Goal: Task Accomplishment & Management: Manage account settings

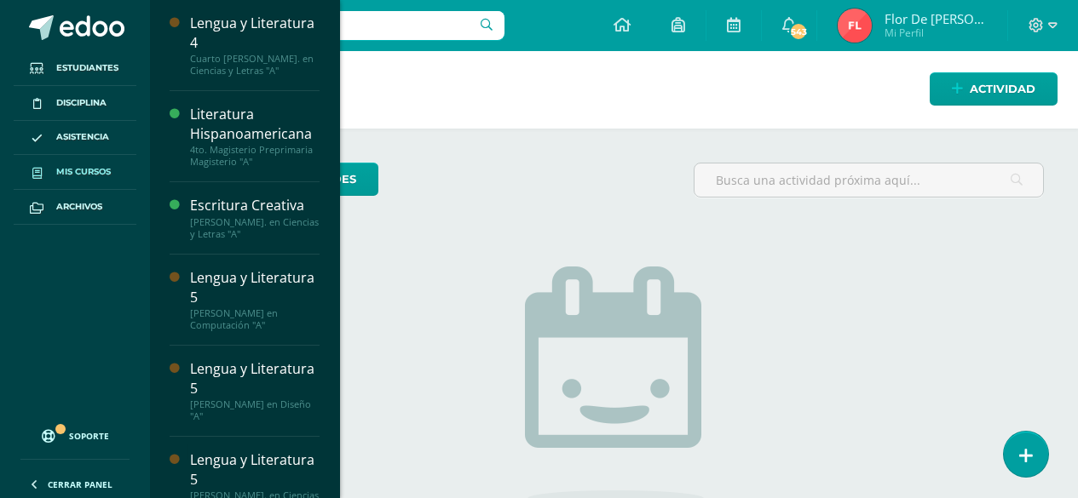
click at [95, 175] on span "Mis cursos" at bounding box center [83, 172] width 55 height 14
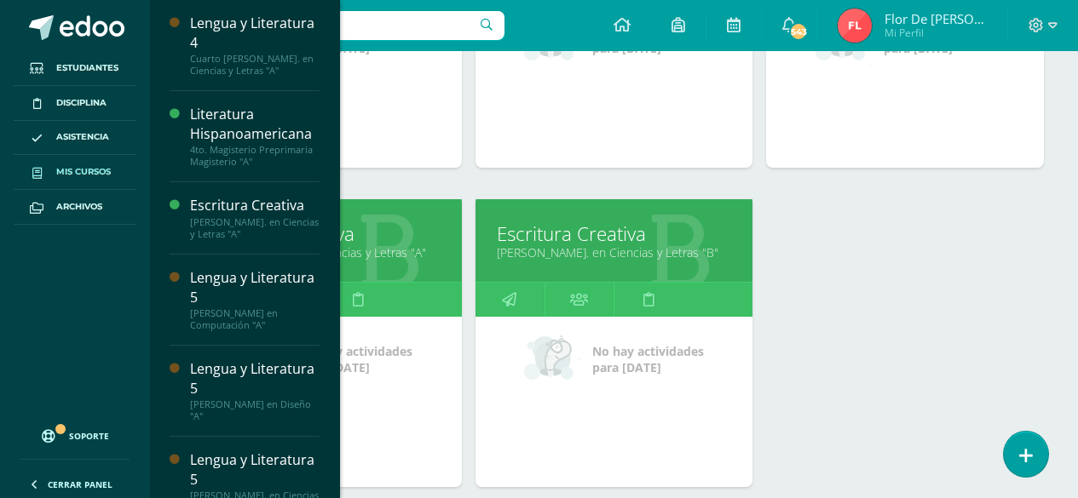
scroll to position [818, 0]
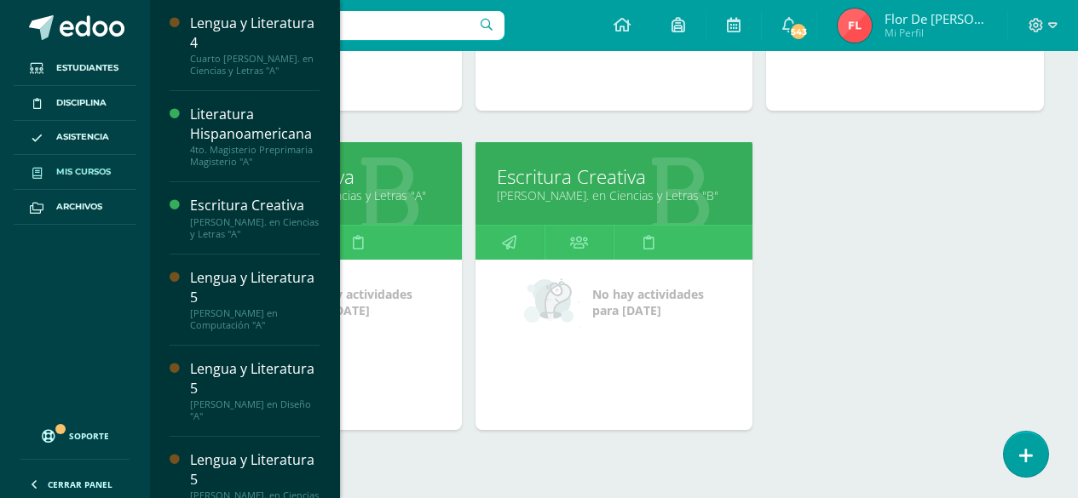
click at [388, 189] on link "[PERSON_NAME]. en Ciencias y Letras "A"" at bounding box center [322, 195] width 235 height 16
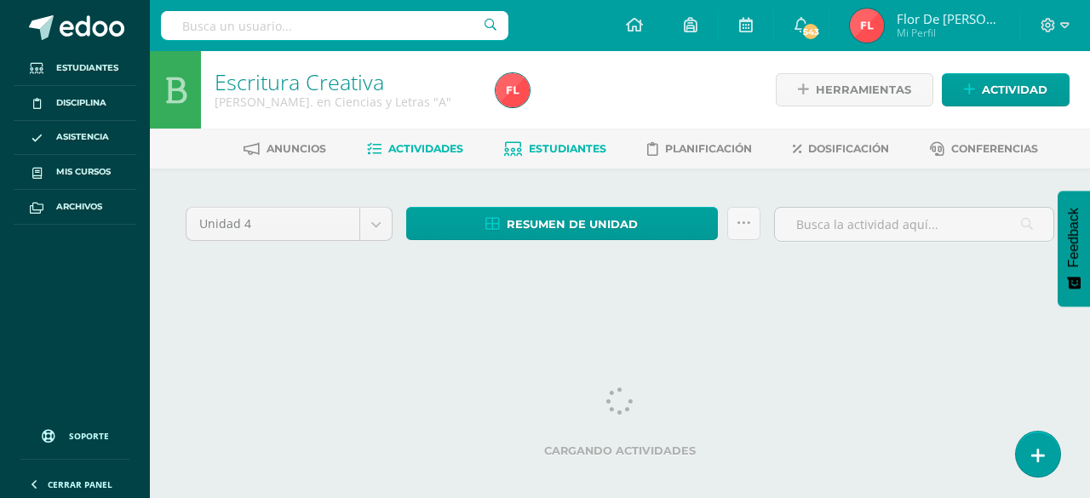
click at [562, 144] on span "Estudiantes" at bounding box center [568, 148] width 78 height 13
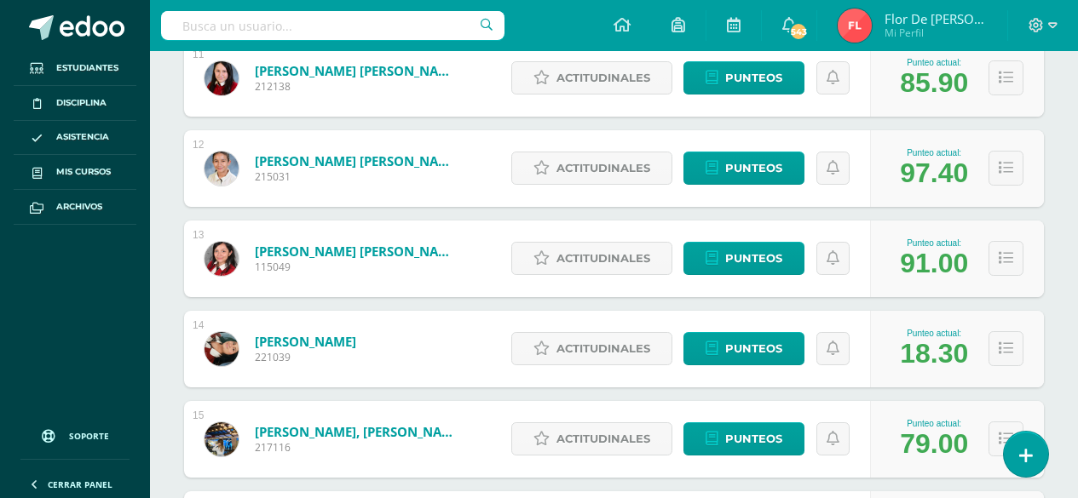
scroll to position [1244, 0]
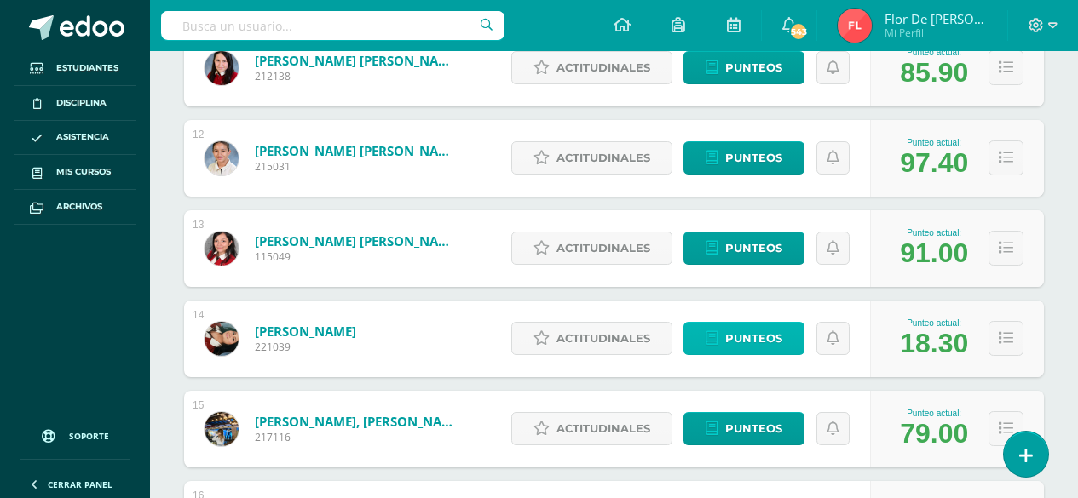
click at [762, 339] on span "Punteos" at bounding box center [753, 339] width 57 height 32
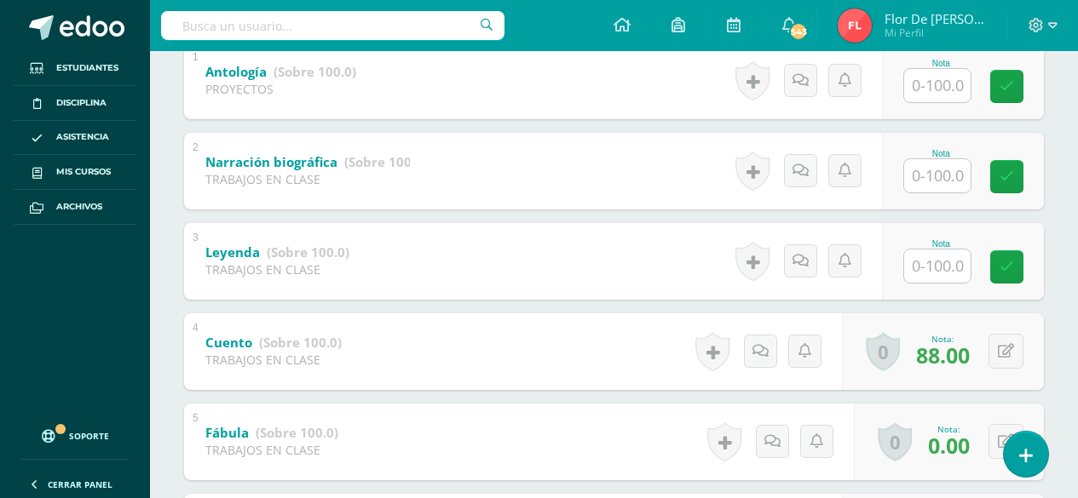
scroll to position [341, 0]
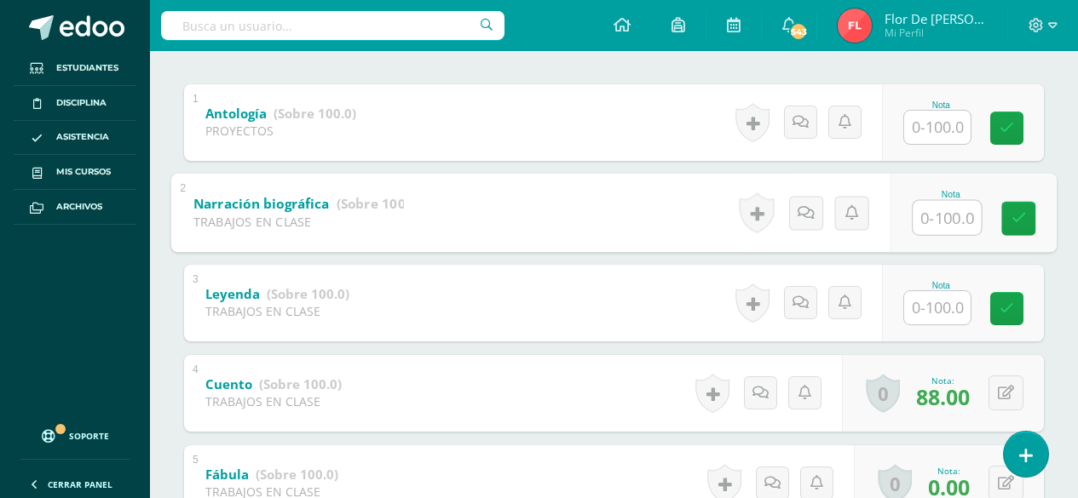
click at [935, 212] on input "text" at bounding box center [946, 217] width 68 height 34
type input "46"
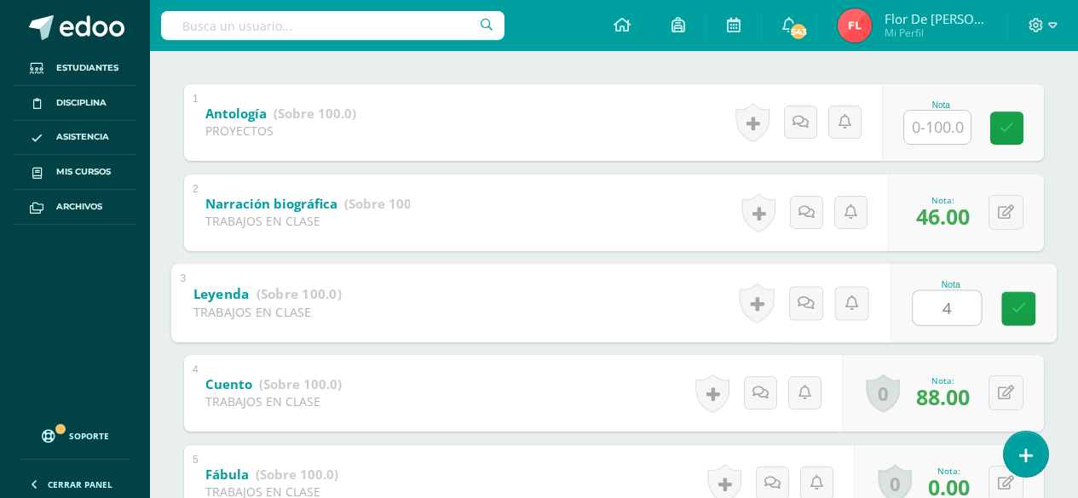
type input "46"
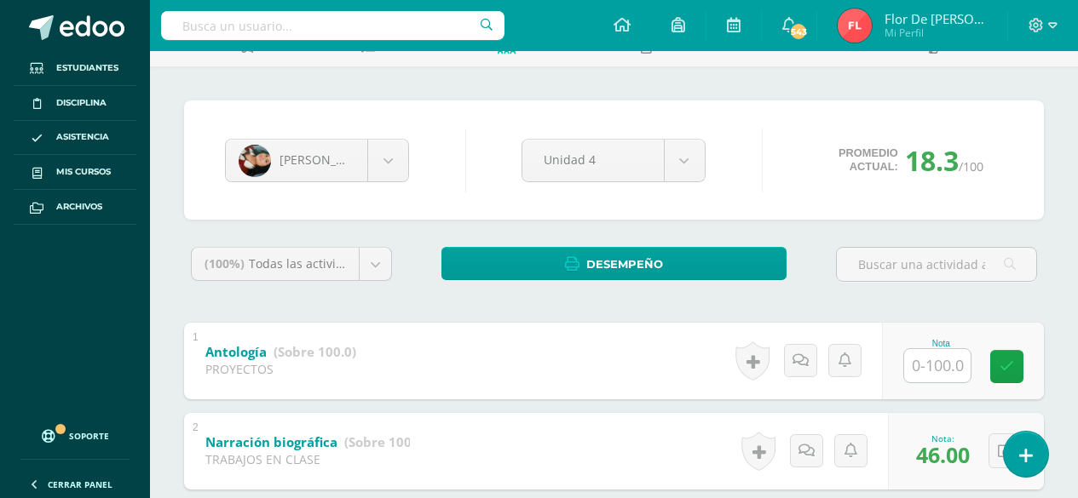
scroll to position [91, 0]
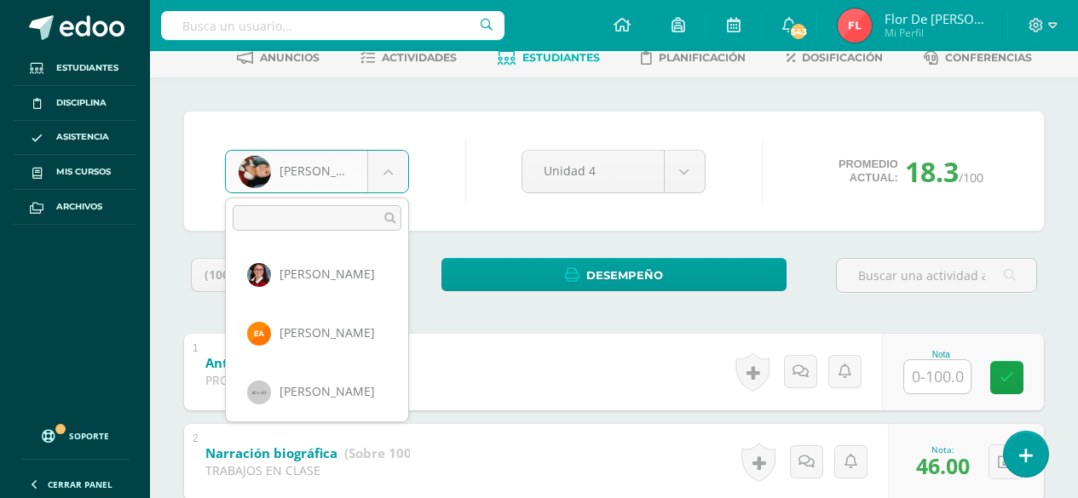
click at [379, 175] on body "Estudiantes Disciplina Asistencia Mis cursos Archivos Soporte Ayuda Reportar un…" at bounding box center [539, 442] width 1078 height 1067
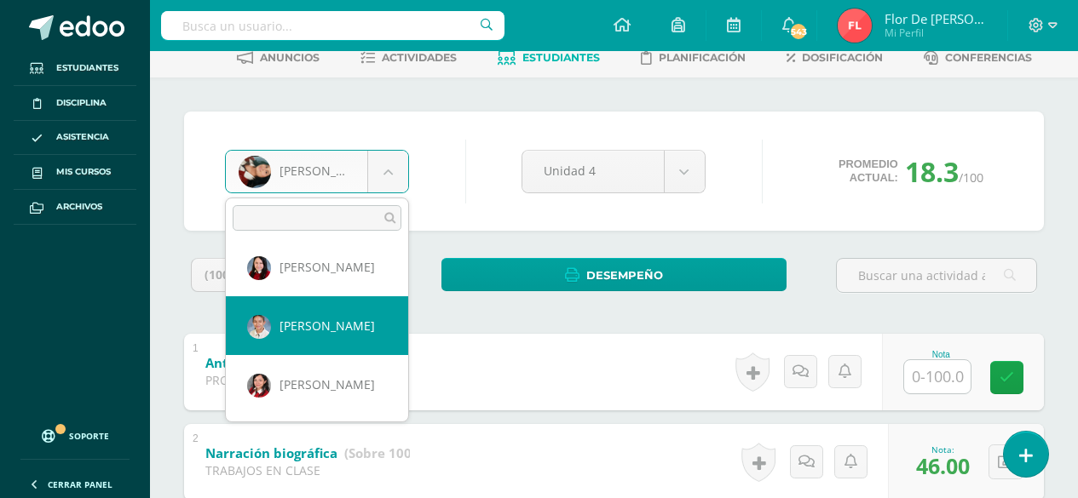
select select "395"
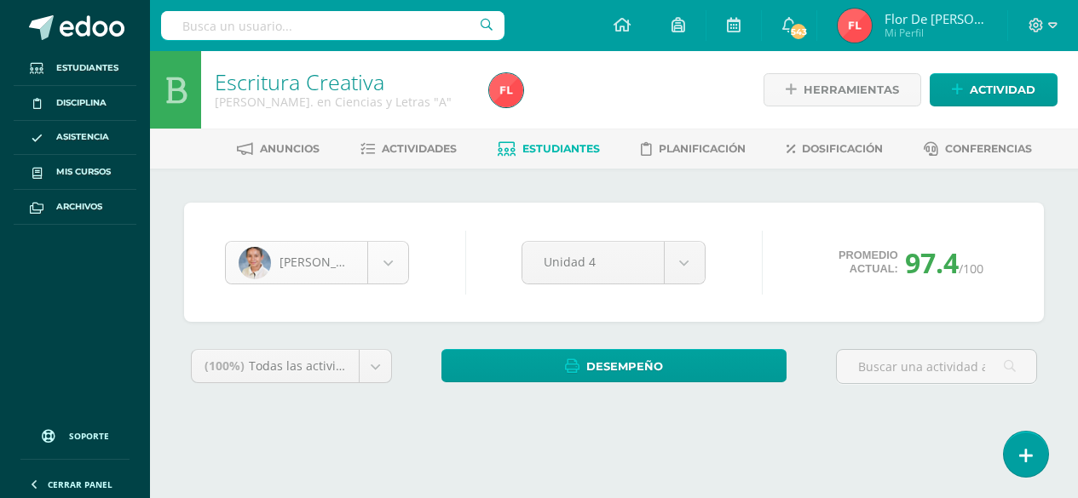
scroll to position [528, 0]
click at [386, 258] on body "Estudiantes Disciplina Asistencia Mis cursos Archivos Soporte Ayuda Reportar un…" at bounding box center [539, 229] width 1078 height 459
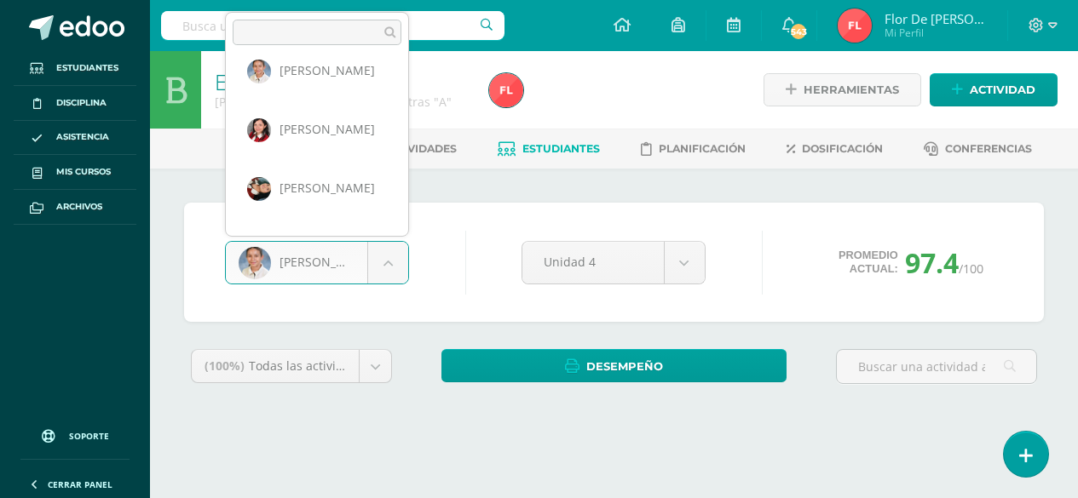
scroll to position [705, 0]
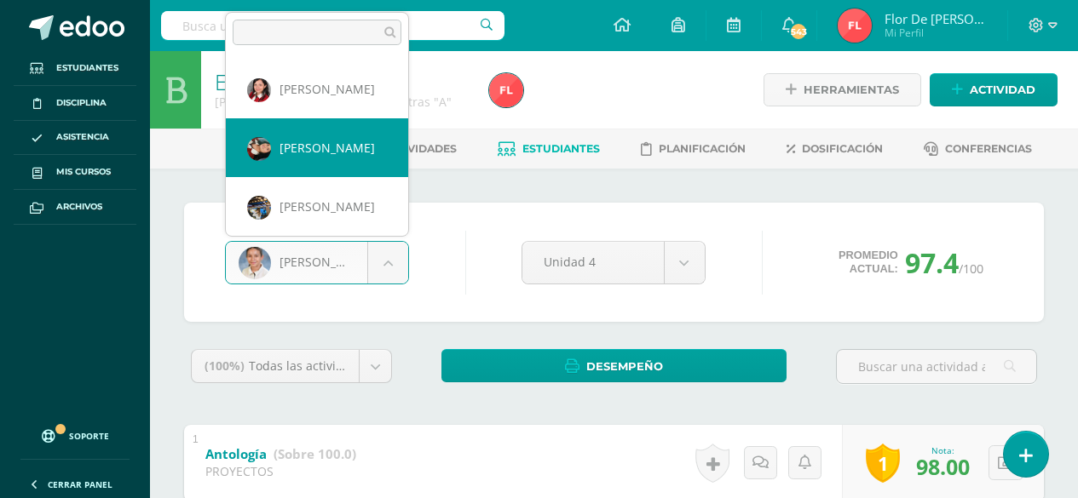
select select "743"
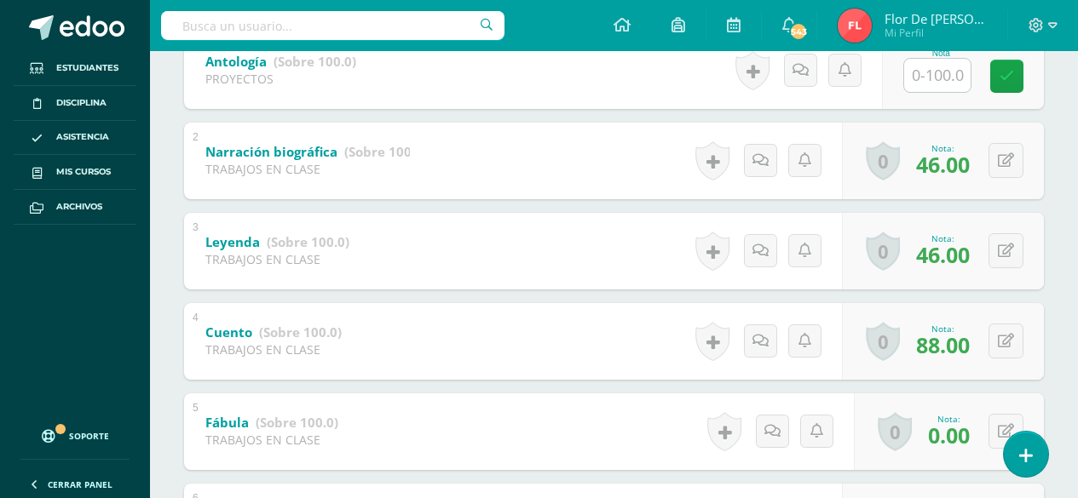
scroll to position [409, 0]
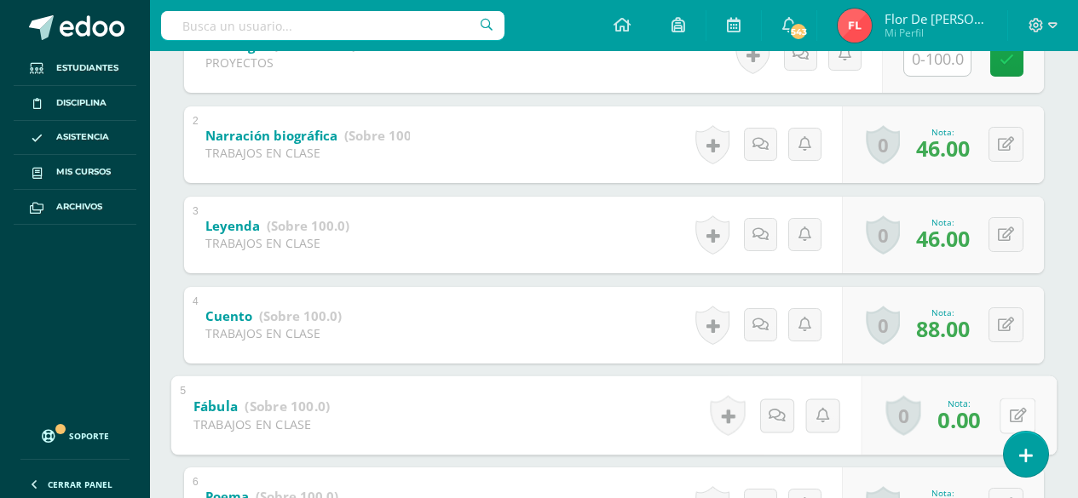
click at [1004, 417] on button at bounding box center [1017, 416] width 36 height 36
type input "46"
click at [976, 423] on icon at bounding box center [971, 421] width 15 height 14
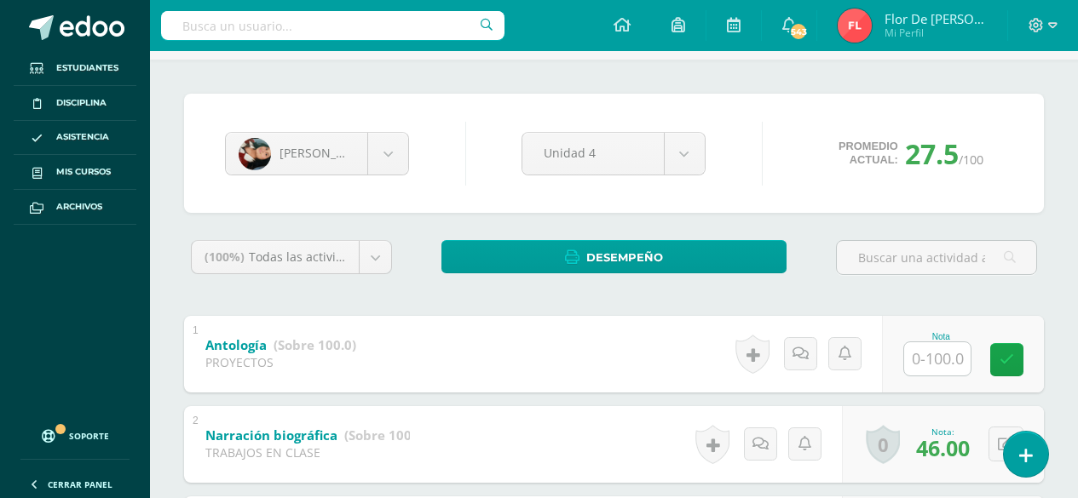
scroll to position [102, 0]
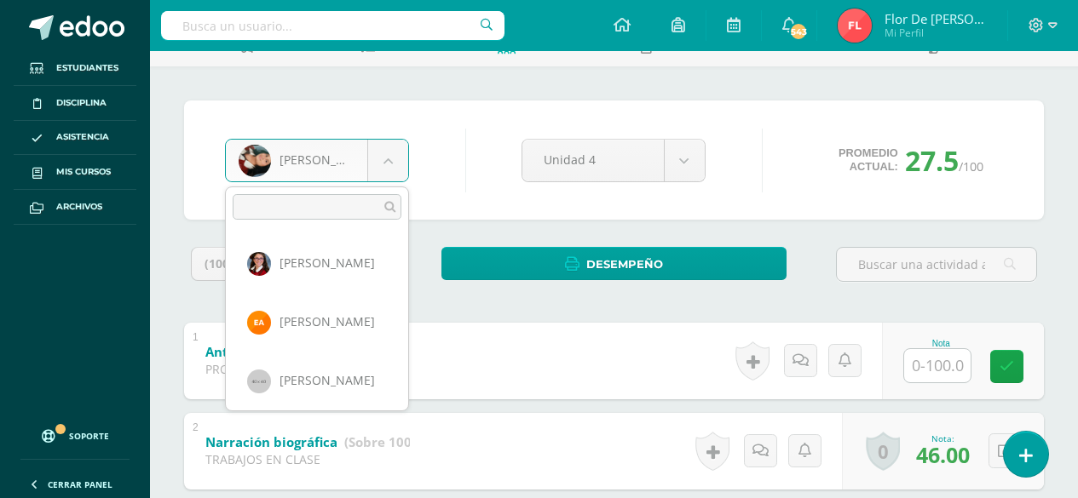
click at [384, 166] on body "Estudiantes Disciplina Asistencia Mis cursos Archivos Soporte Ayuda Reportar un…" at bounding box center [539, 431] width 1078 height 1067
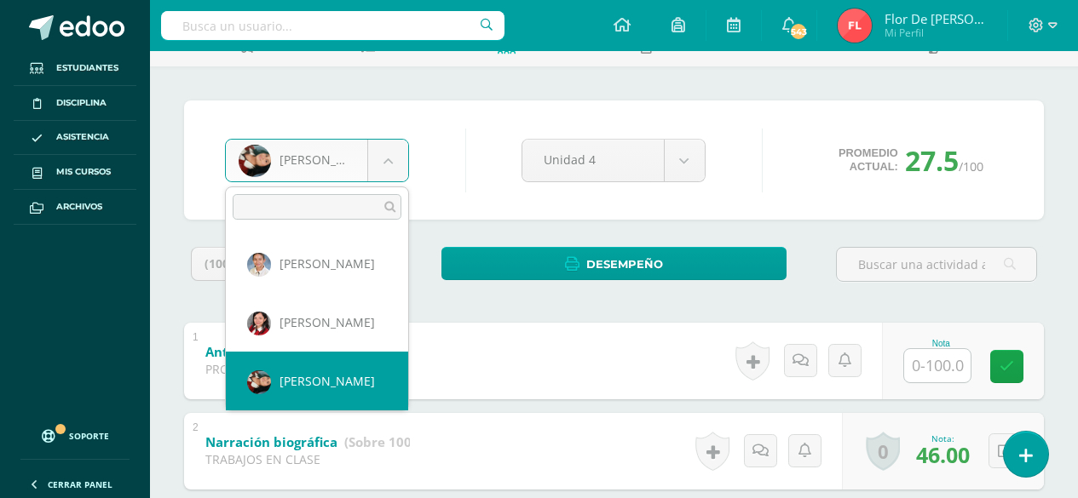
scroll to position [595, 0]
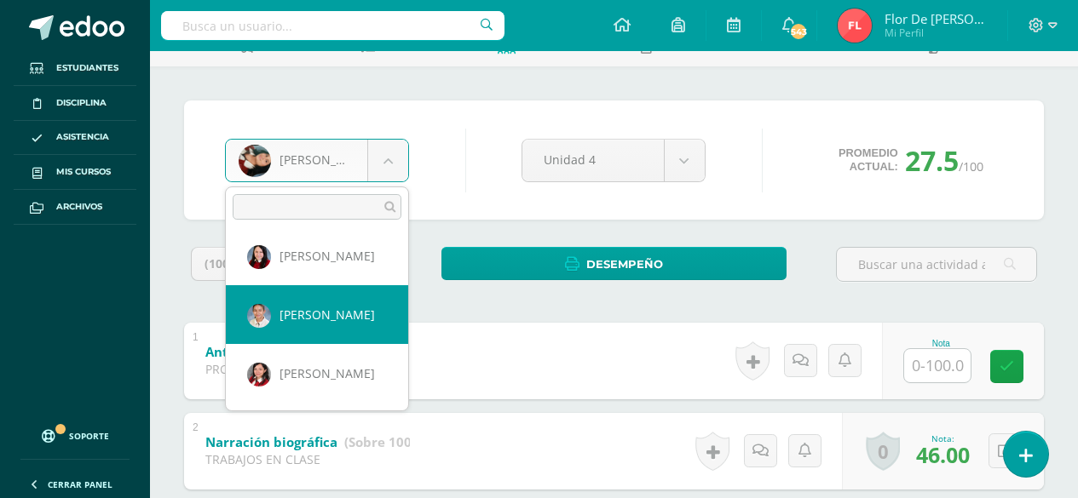
select select "395"
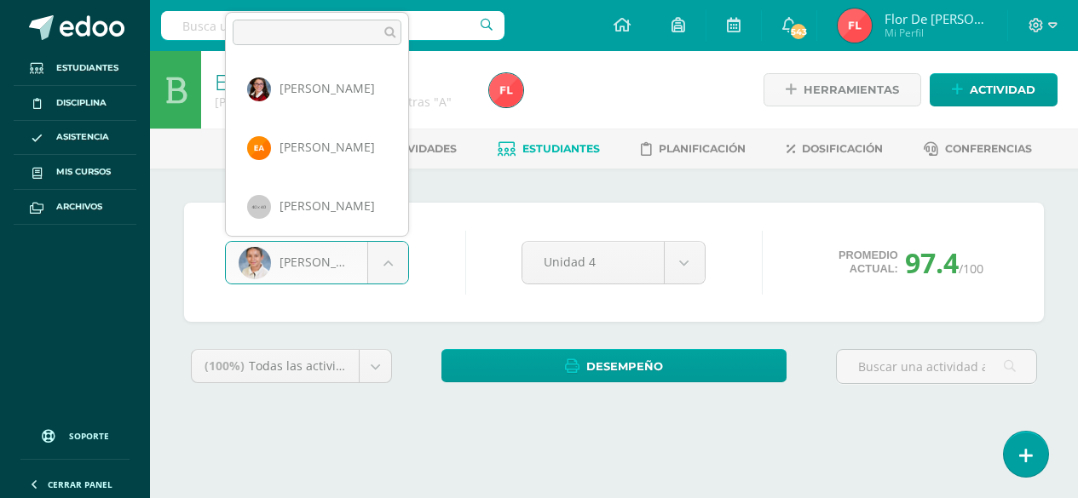
click at [385, 267] on body "Estudiantes Disciplina Asistencia Mis cursos Archivos Soporte Ayuda Reportar un…" at bounding box center [539, 229] width 1078 height 459
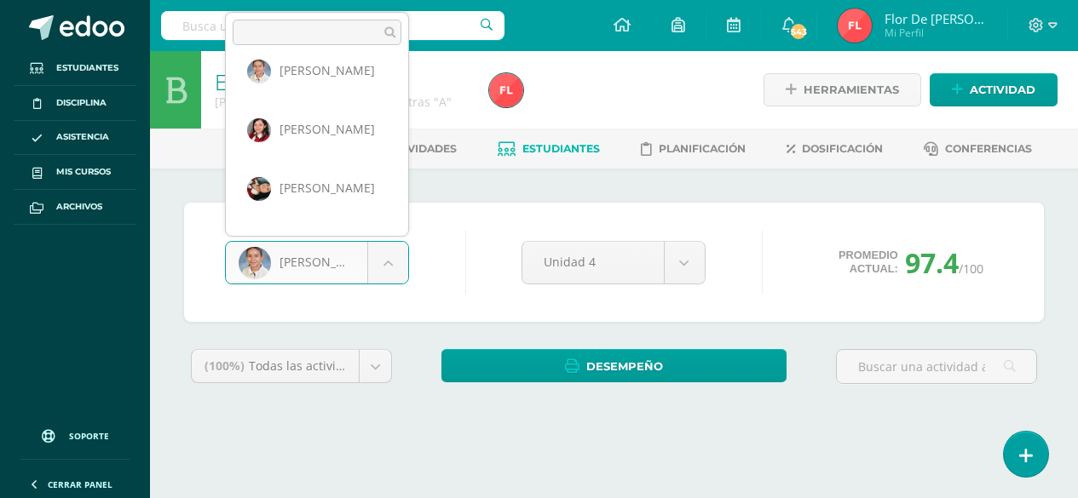
scroll to position [705, 0]
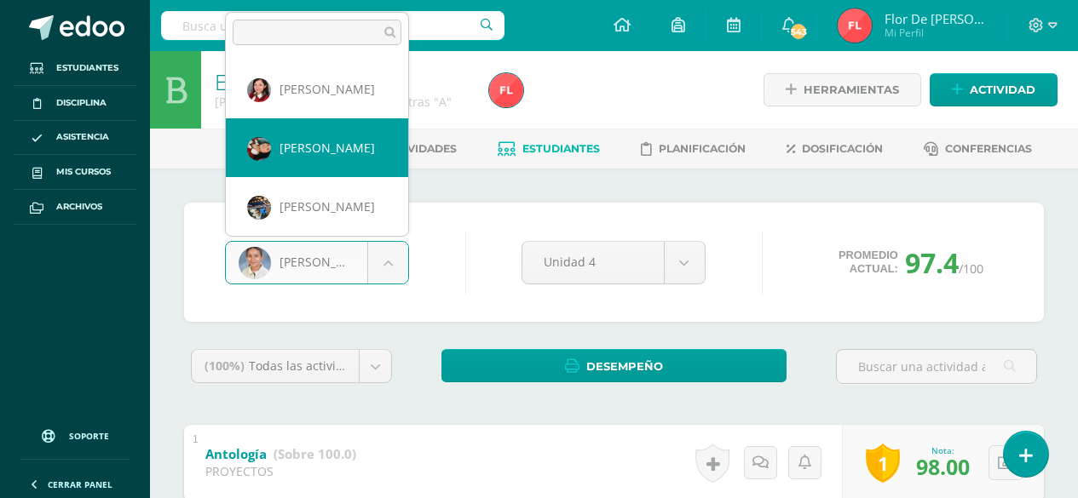
select select "743"
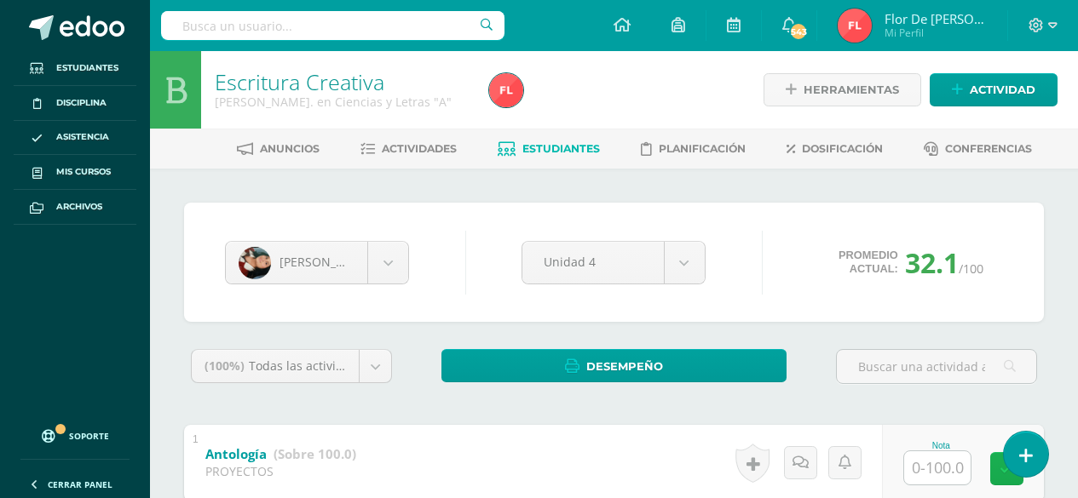
click at [1000, 480] on link at bounding box center [1006, 468] width 33 height 33
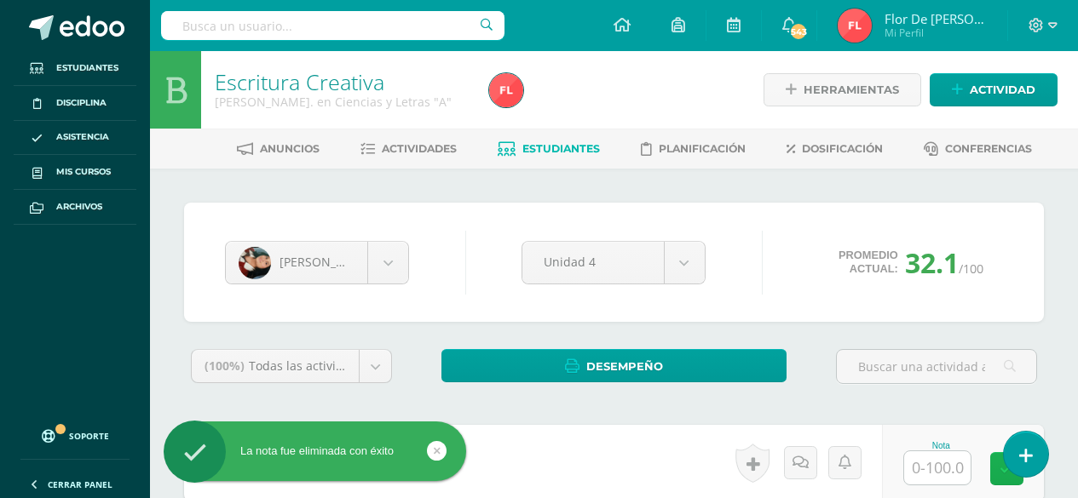
click at [1000, 480] on link at bounding box center [1006, 468] width 33 height 33
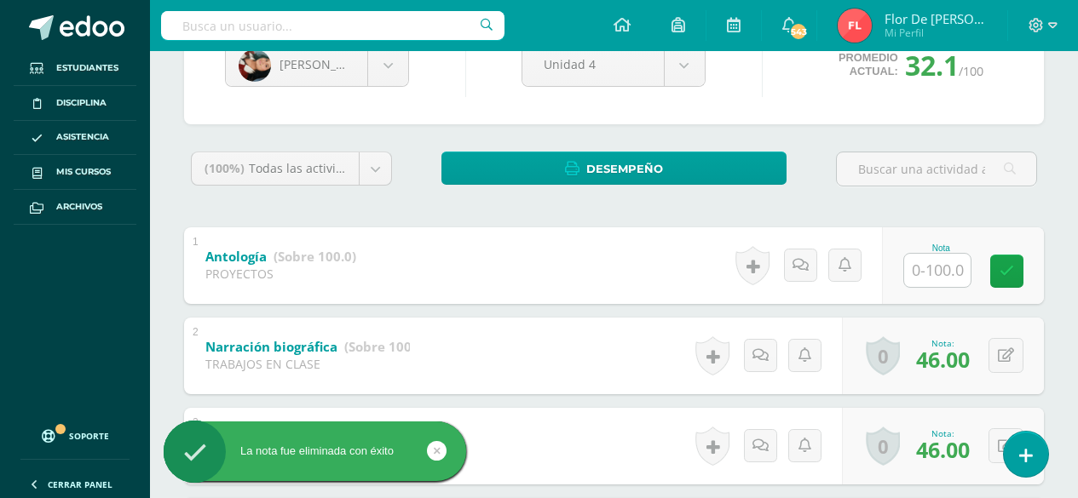
scroll to position [204, 0]
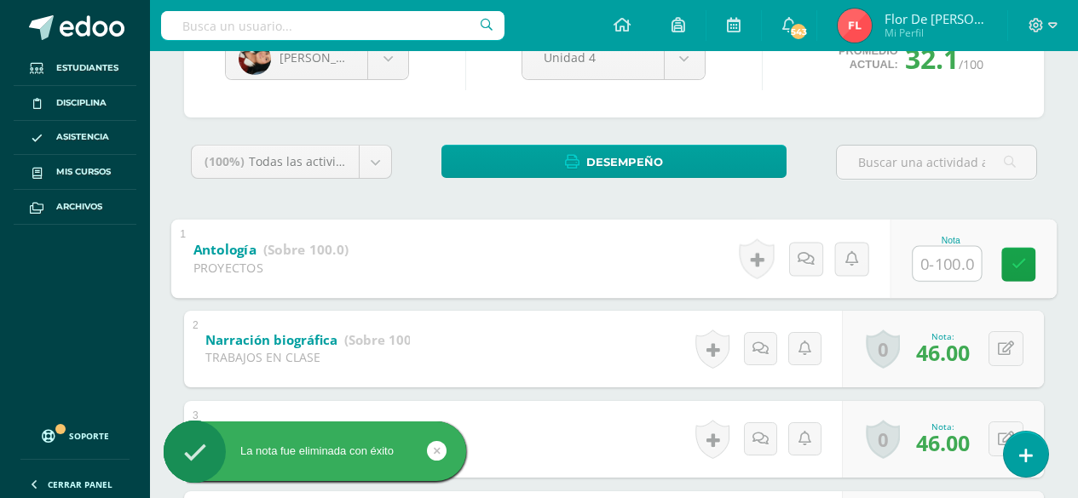
click at [940, 272] on input "text" at bounding box center [946, 263] width 68 height 34
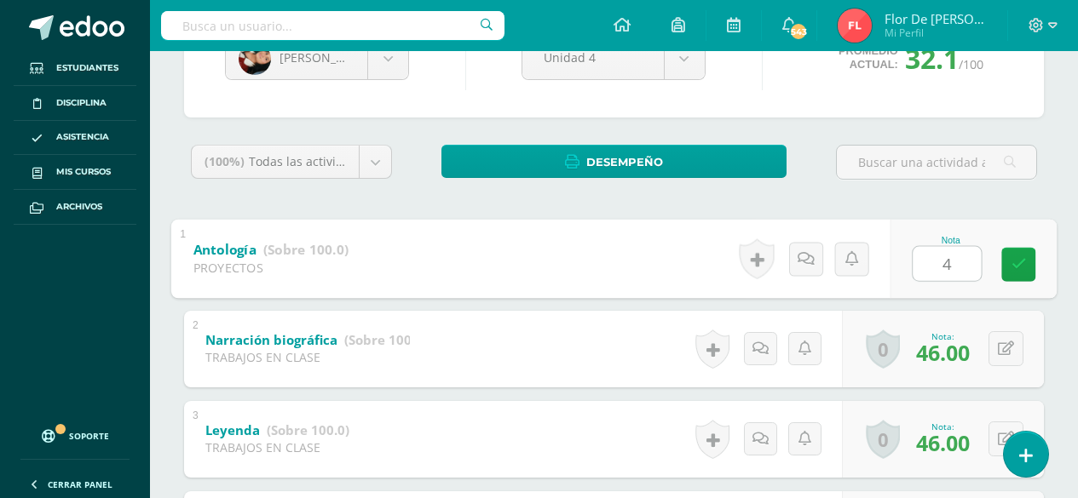
type input "46"
click at [1027, 265] on link at bounding box center [1018, 264] width 34 height 34
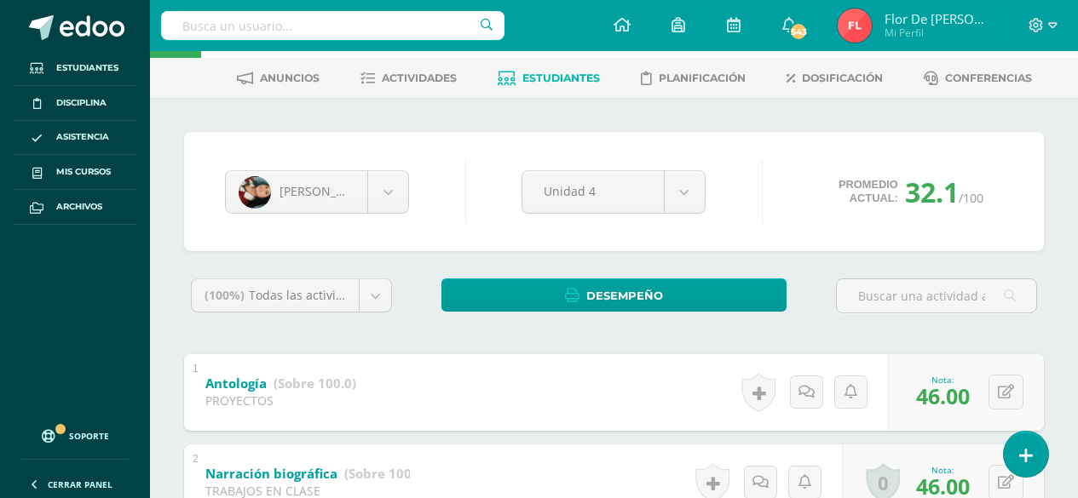
scroll to position [68, 0]
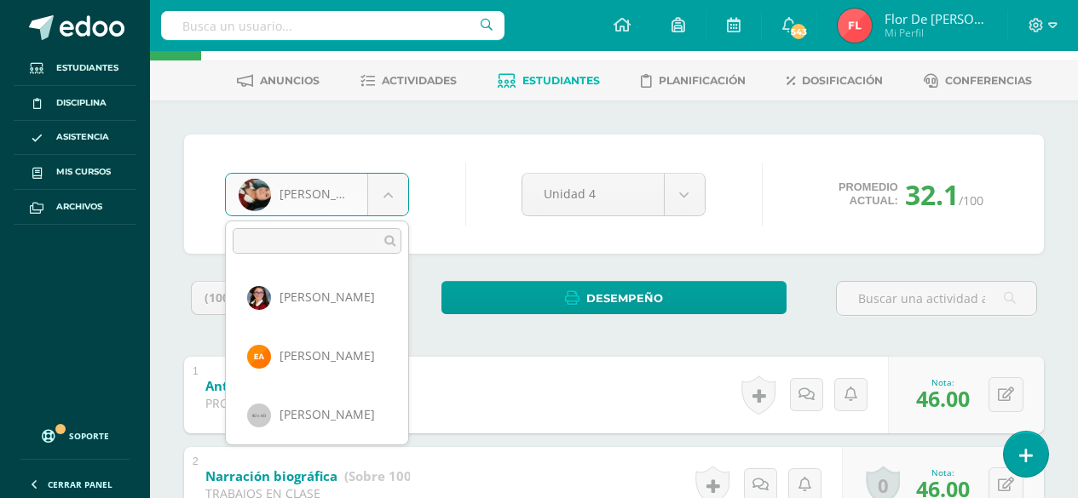
click at [388, 195] on body "La nota fue eliminada con éxito La nota fue eliminada con éxito La nota fue eli…" at bounding box center [539, 465] width 1078 height 1067
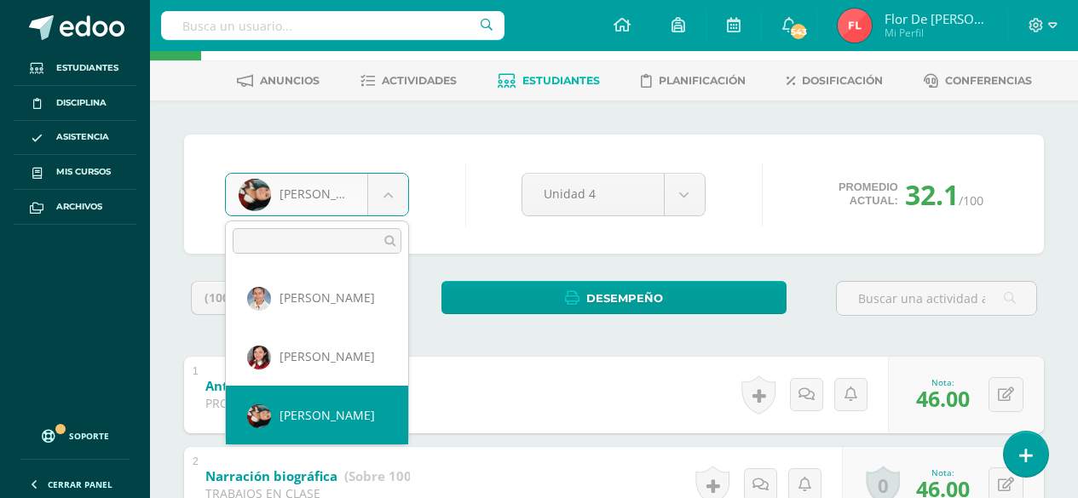
scroll to position [595, 0]
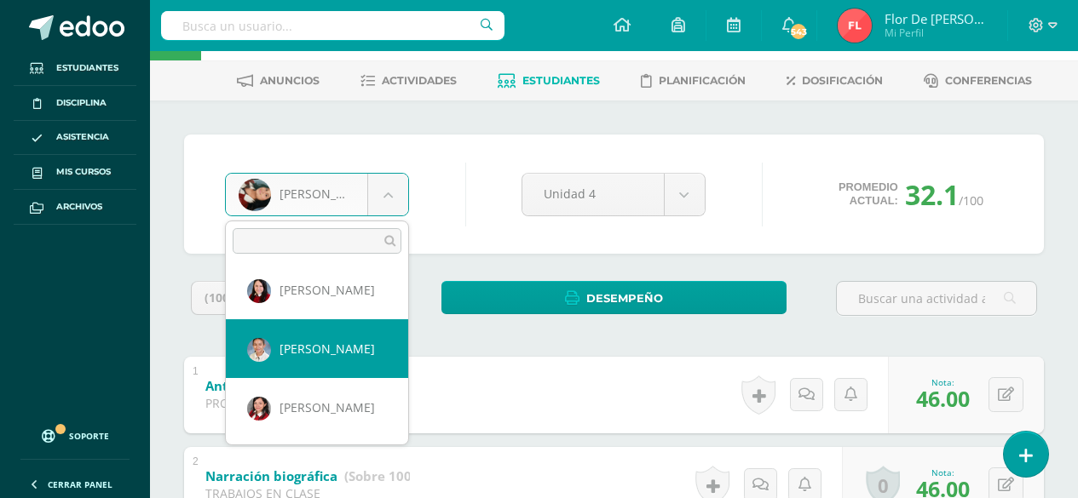
select select "395"
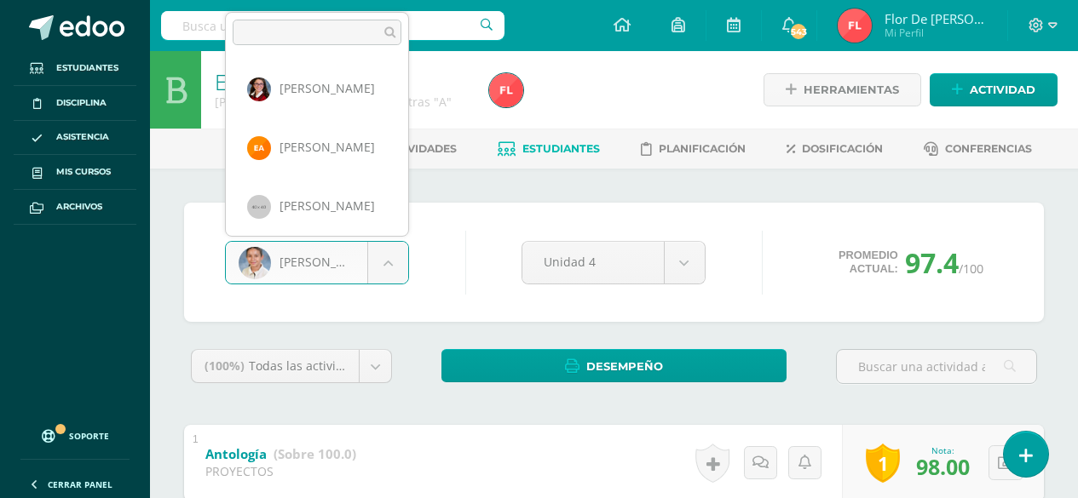
scroll to position [528, 0]
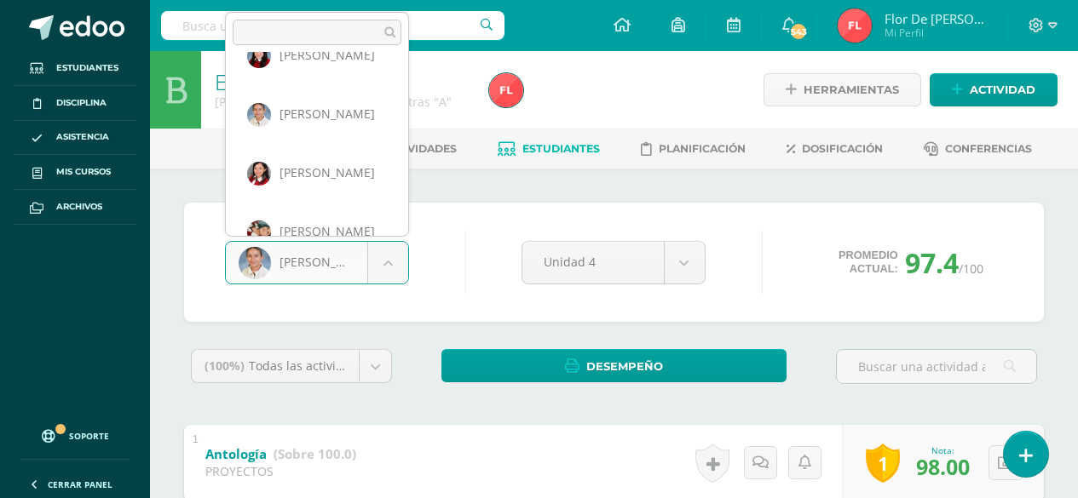
scroll to position [655, 0]
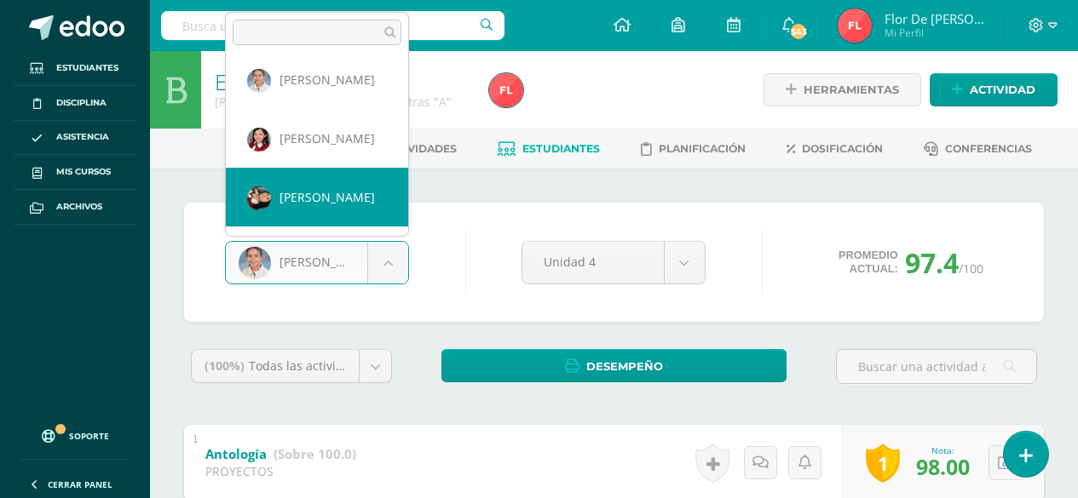
select select "743"
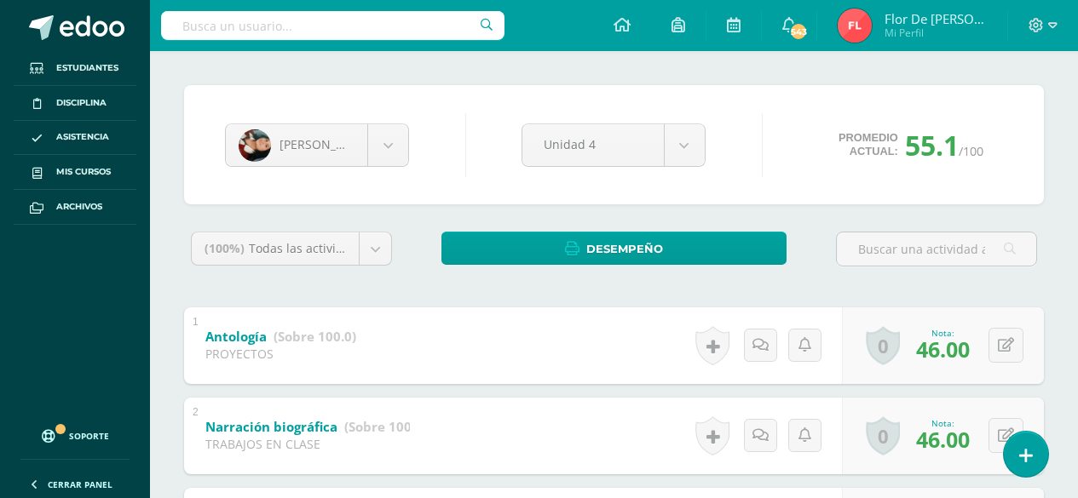
scroll to position [136, 0]
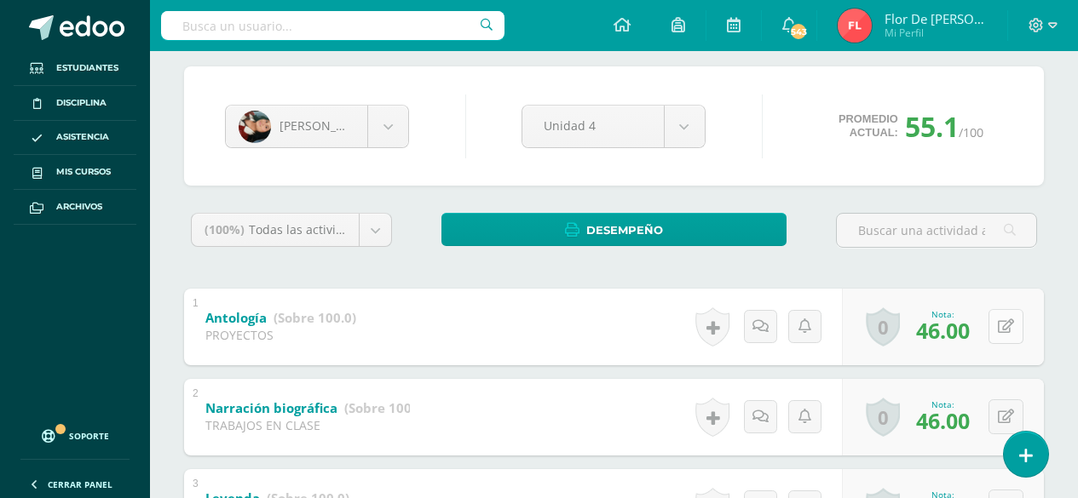
click at [1004, 328] on button at bounding box center [1005, 326] width 35 height 35
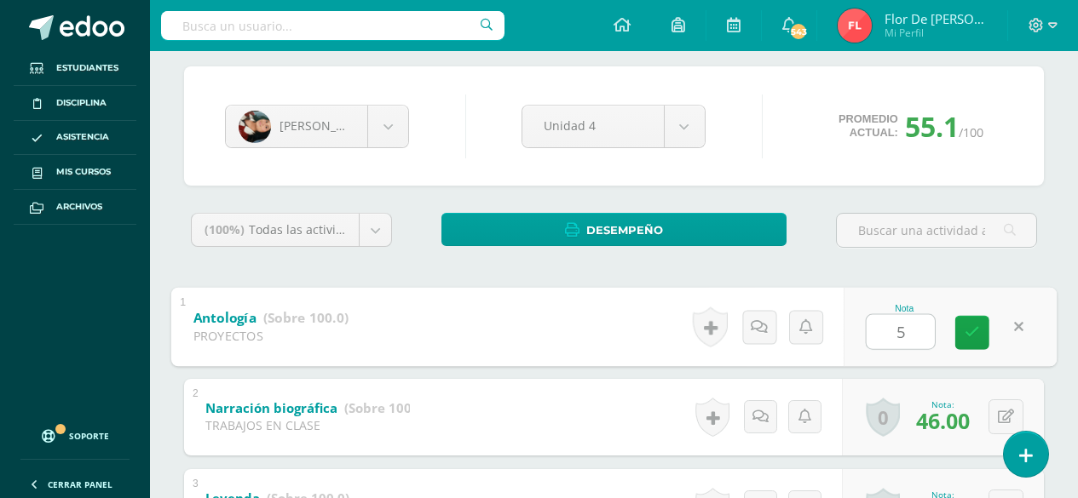
type input "50"
click at [976, 329] on icon at bounding box center [971, 332] width 15 height 14
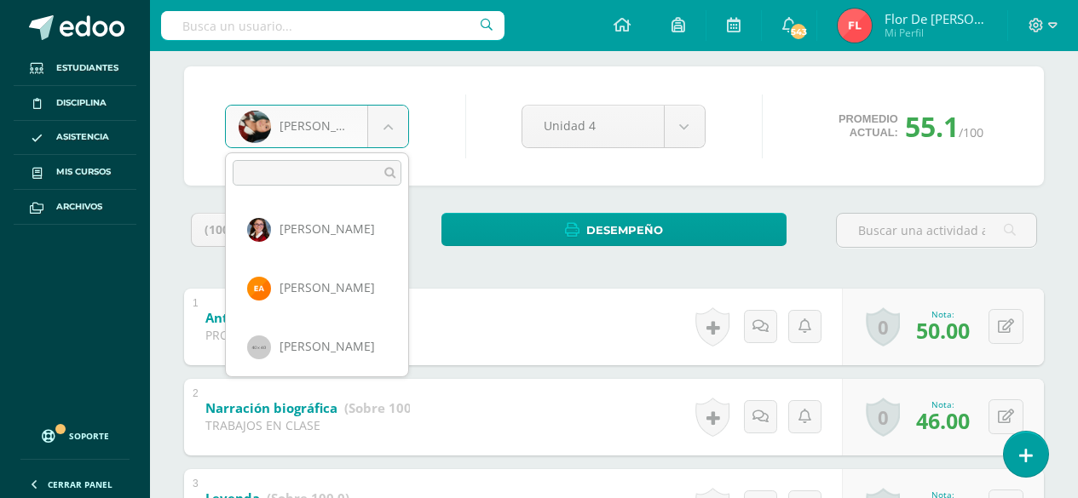
click at [388, 129] on body "Estudiantes Disciplina Asistencia Mis cursos Archivos Soporte Ayuda Reportar un…" at bounding box center [539, 397] width 1078 height 1067
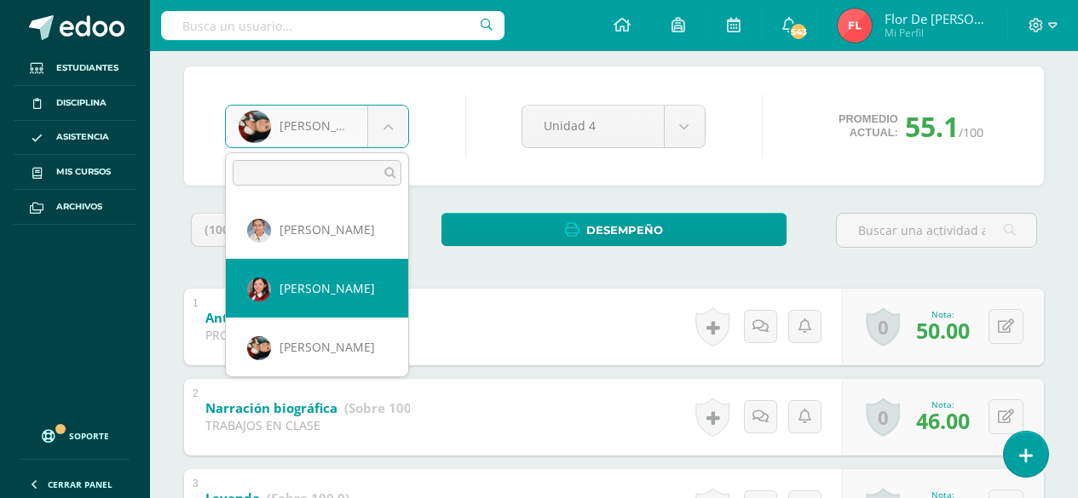
select select "3545"
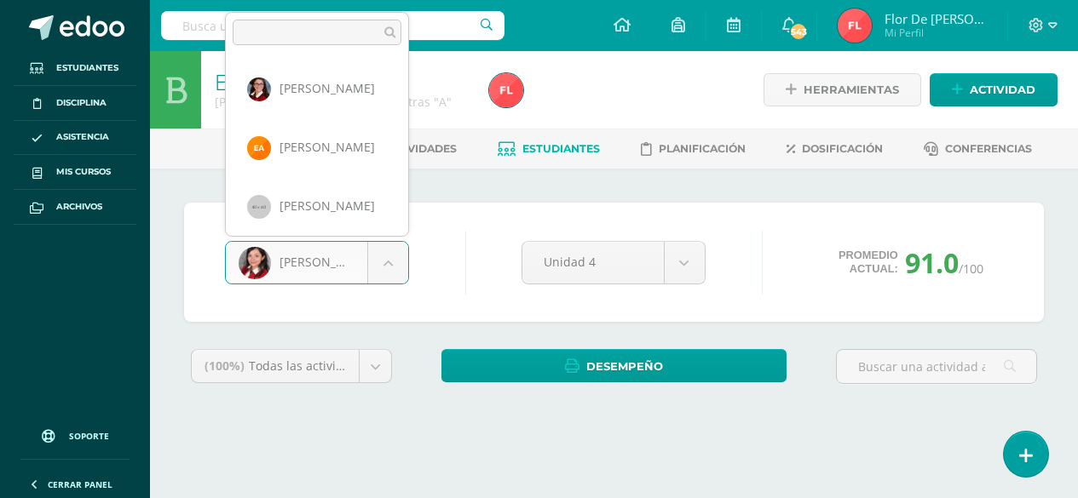
click at [385, 255] on body "Estudiantes Disciplina Asistencia Mis cursos Archivos Soporte Ayuda Reportar un…" at bounding box center [539, 229] width 1078 height 459
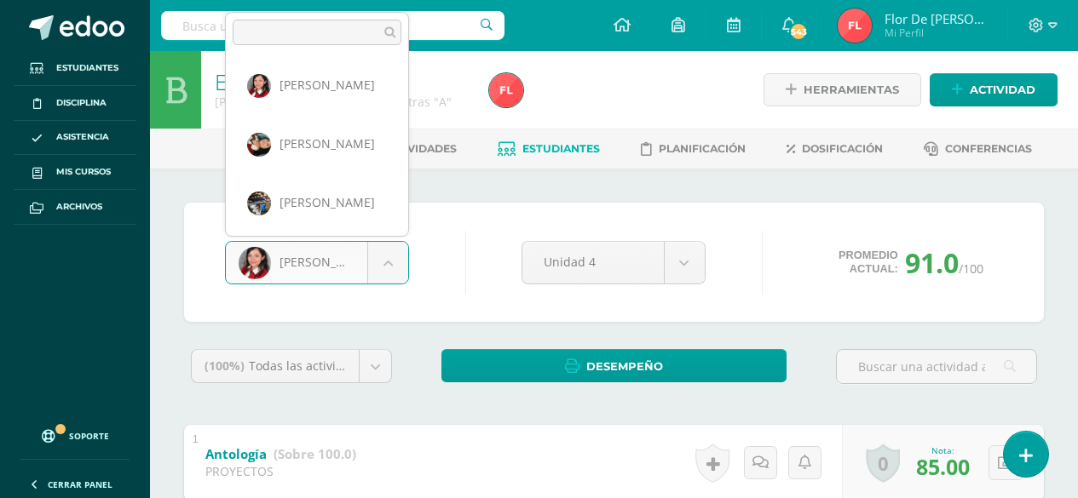
scroll to position [723, 0]
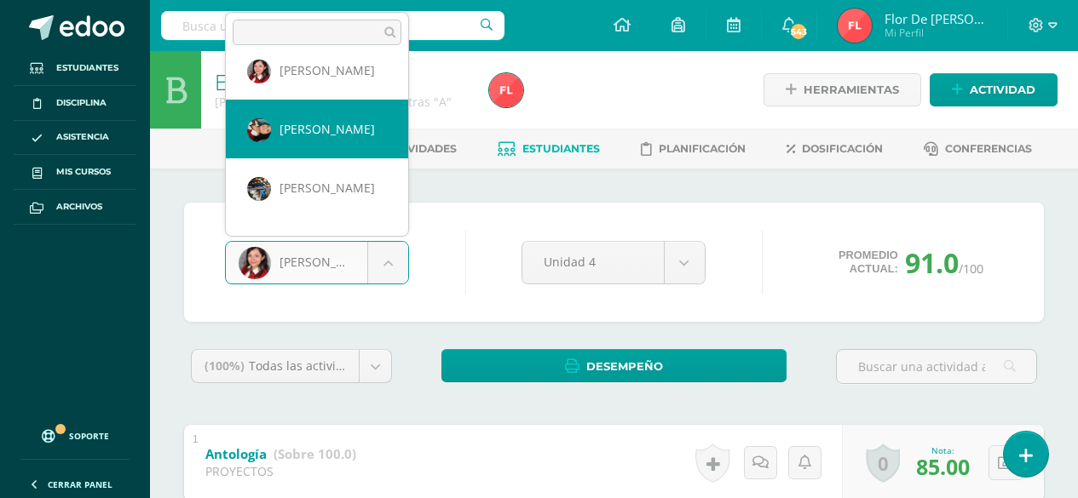
select select "743"
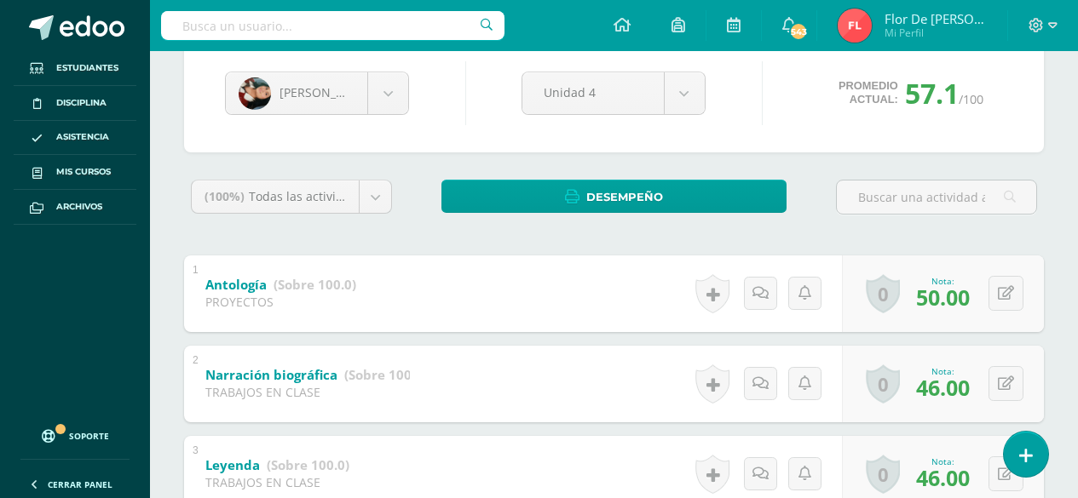
scroll to position [170, 0]
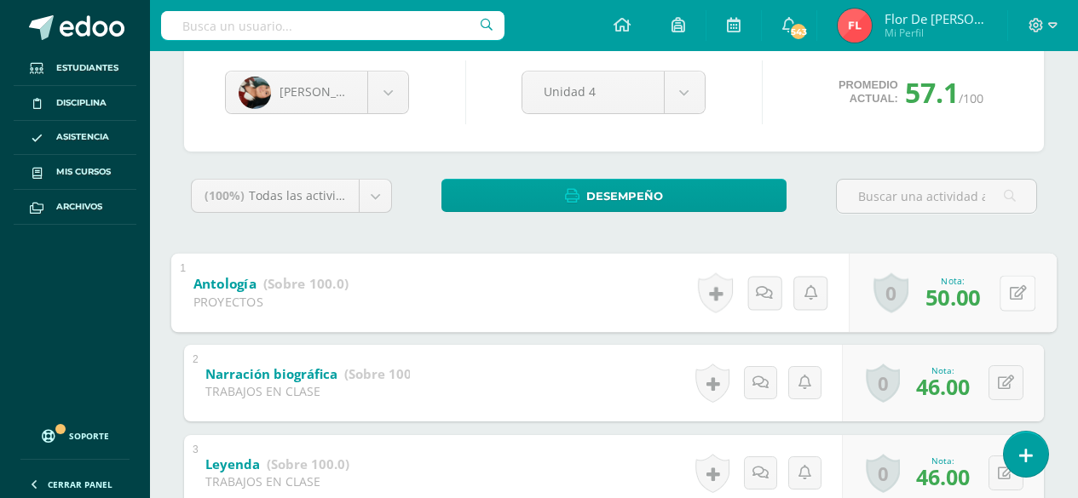
click at [1007, 293] on button at bounding box center [1017, 293] width 36 height 36
type input "55"
click at [975, 300] on icon at bounding box center [971, 298] width 15 height 14
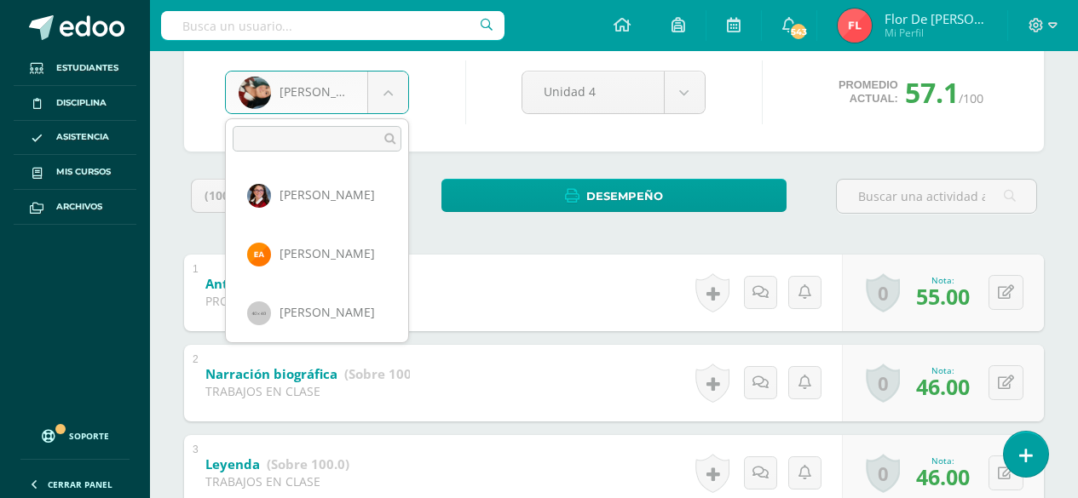
click at [377, 95] on body "Estudiantes Disciplina Asistencia Mis cursos Archivos Soporte Ayuda Reportar un…" at bounding box center [539, 363] width 1078 height 1067
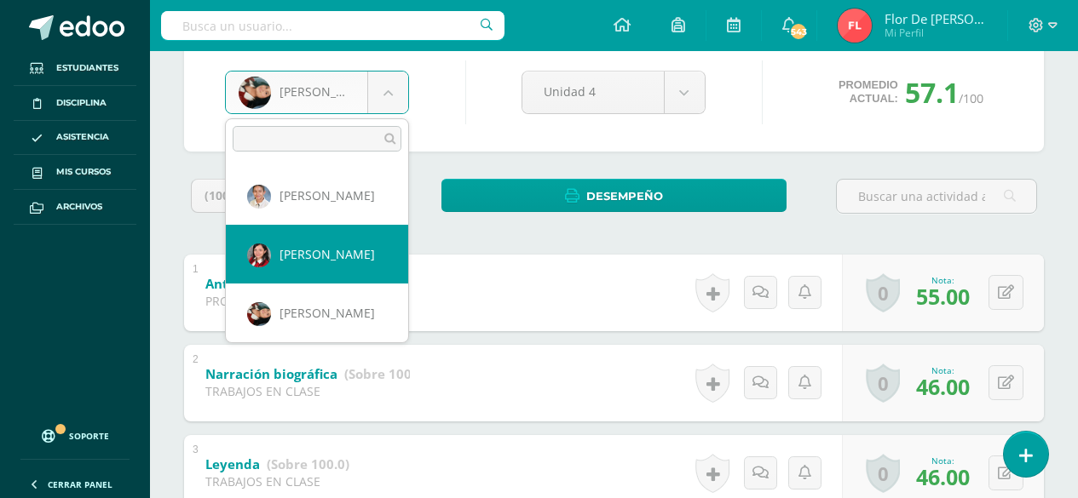
select select "3545"
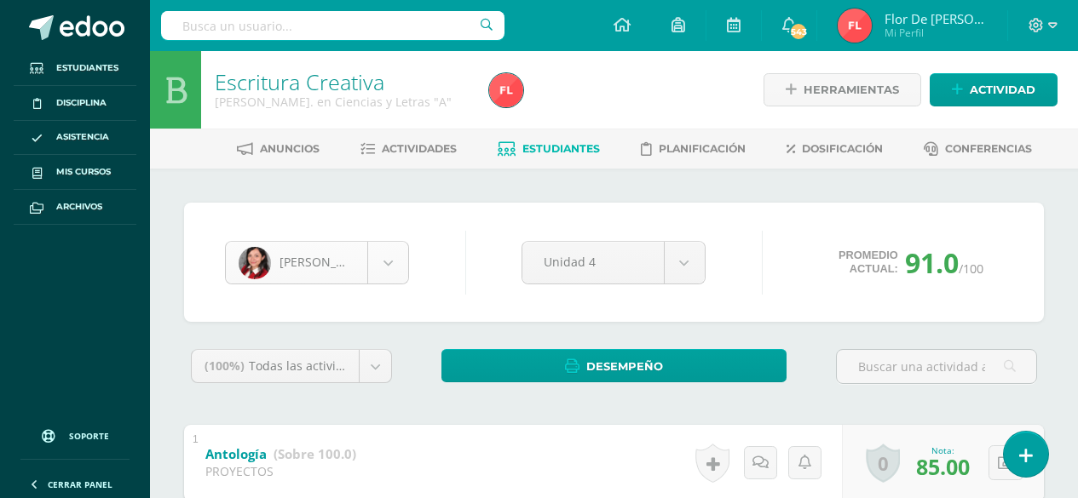
scroll to position [587, 0]
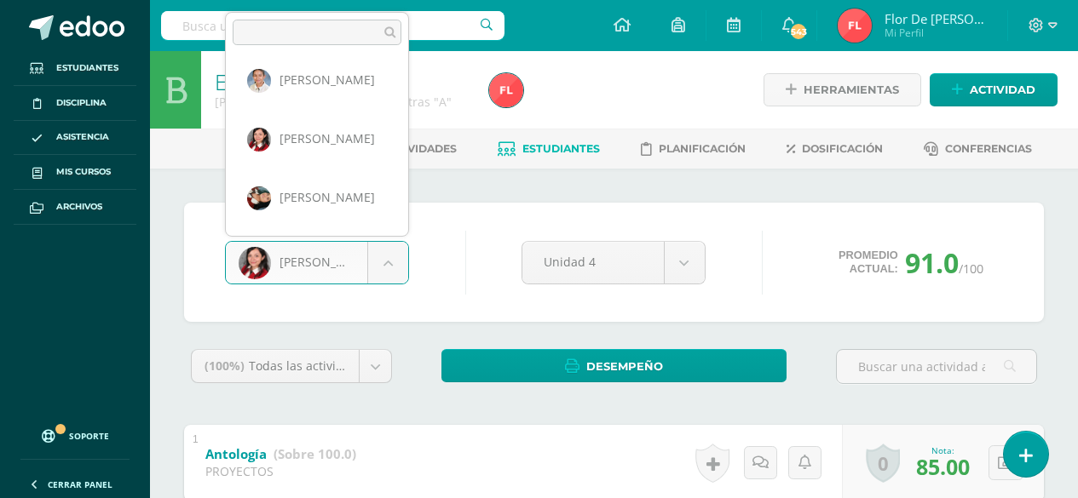
scroll to position [705, 0]
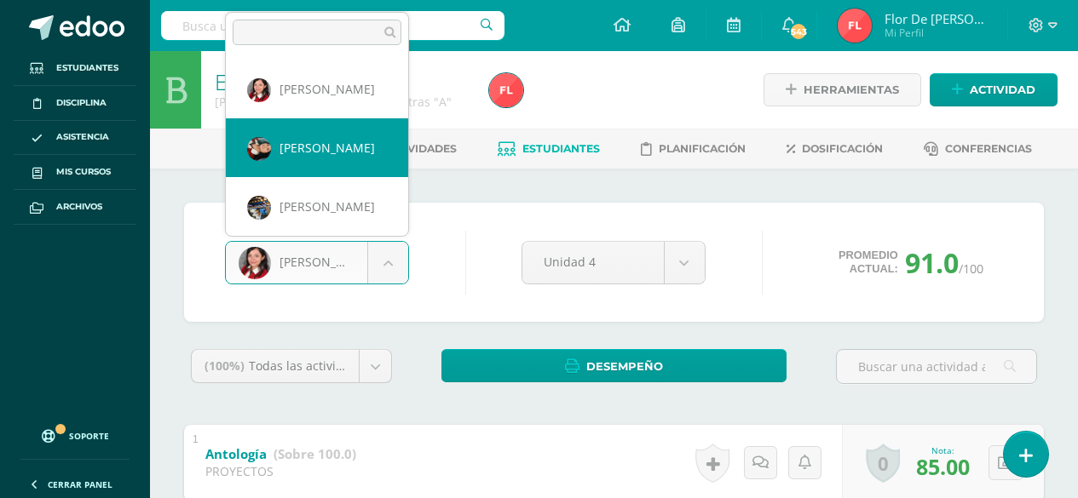
select select "743"
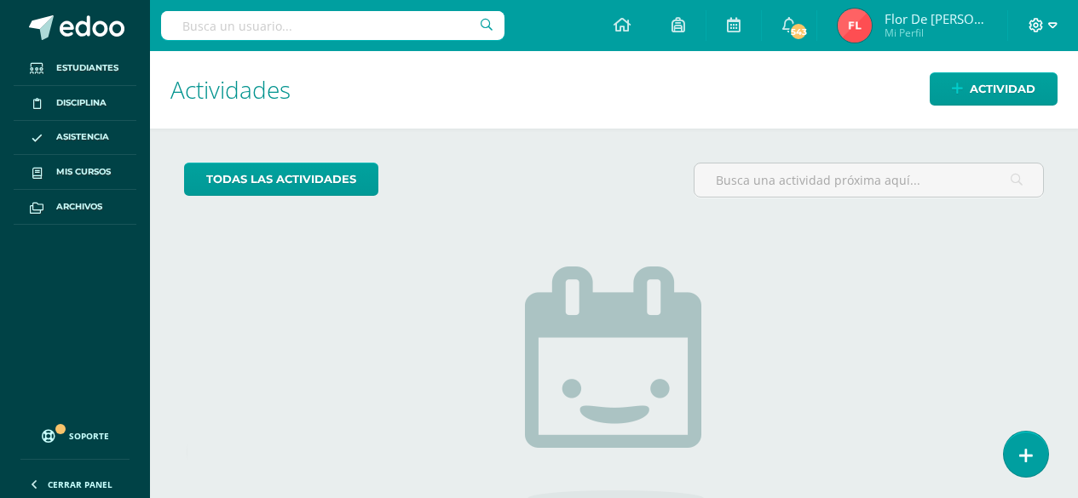
click at [1054, 27] on icon at bounding box center [1052, 25] width 9 height 15
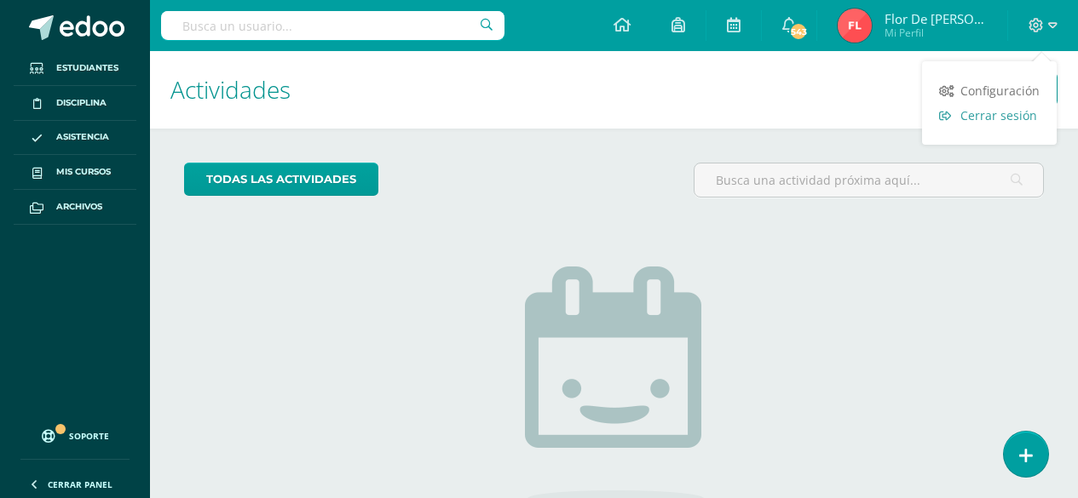
click at [1003, 115] on span "Cerrar sesión" at bounding box center [998, 115] width 77 height 16
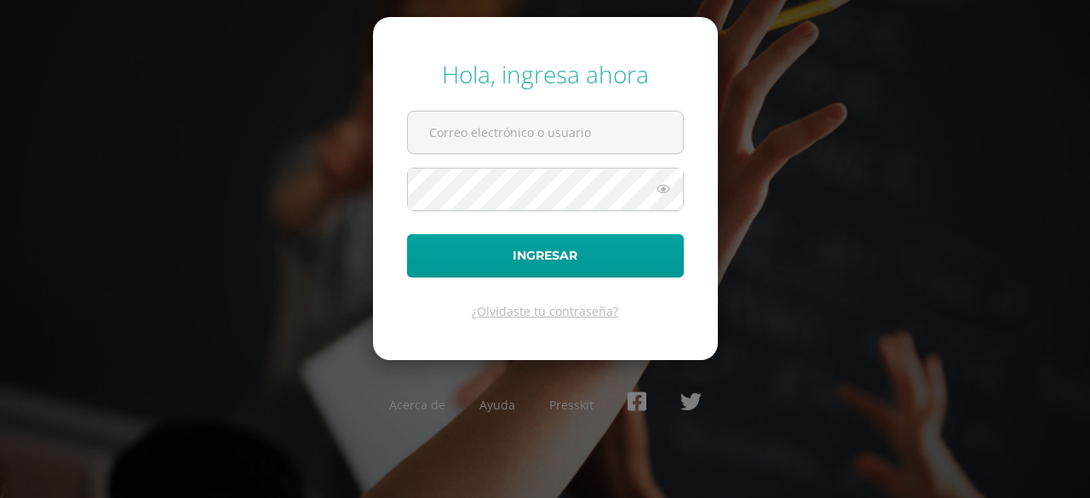
click at [1003, 115] on div "Hola, ingresa ahora Ingresar ¿Olvidaste tu contraseña? Acerca de Ayuda Presskit" at bounding box center [545, 248] width 1090 height 409
